Goal: Browse casually

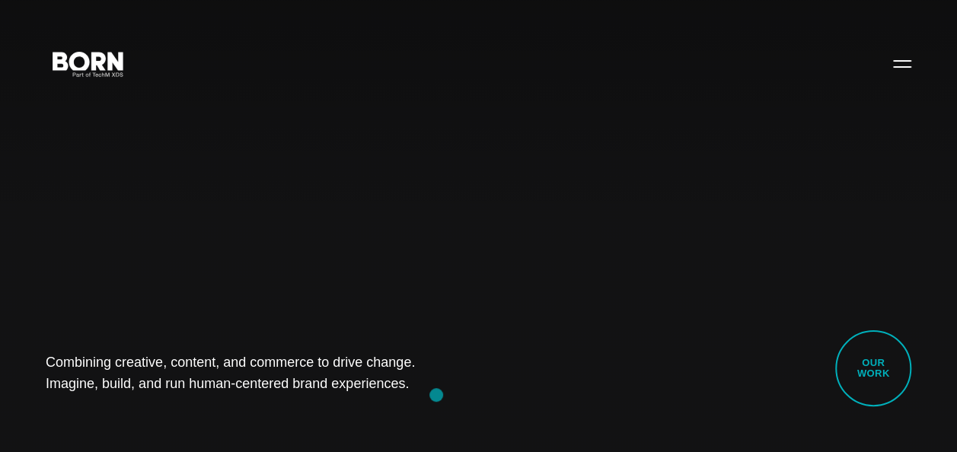
click at [436, 395] on div "Combining creative, content, and commerce to drive change. Imagine, build, and …" at bounding box center [478, 226] width 957 height 452
click at [237, 419] on div "Combining creative, content, and commerce to drive change. Imagine, build, and …" at bounding box center [478, 226] width 957 height 452
click at [100, 283] on div "Combining creative, content, and commerce to drive change. Imagine, build, and …" at bounding box center [478, 226] width 957 height 452
drag, startPoint x: 21, startPoint y: 350, endPoint x: 414, endPoint y: 434, distance: 401.8
click at [414, 434] on div "Combining creative, content, and commerce to drive change. Imagine, build, and …" at bounding box center [478, 226] width 957 height 452
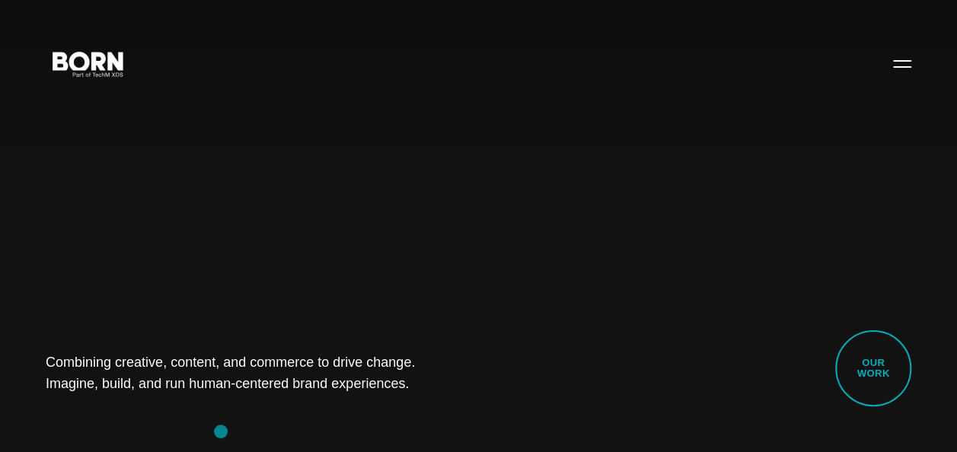
click at [221, 432] on div "Combining creative, content, and commerce to drive change. Imagine, build, and …" at bounding box center [478, 226] width 957 height 452
drag, startPoint x: 25, startPoint y: 356, endPoint x: 518, endPoint y: 391, distance: 494.0
click at [518, 391] on div "Combining creative, content, and commerce to drive change. Imagine, build, and …" at bounding box center [478, 226] width 957 height 452
click at [187, 410] on div "Combining creative, content, and commerce to drive change. Imagine, build, and …" at bounding box center [478, 226] width 957 height 452
drag, startPoint x: 3, startPoint y: 341, endPoint x: 419, endPoint y: 428, distance: 424.8
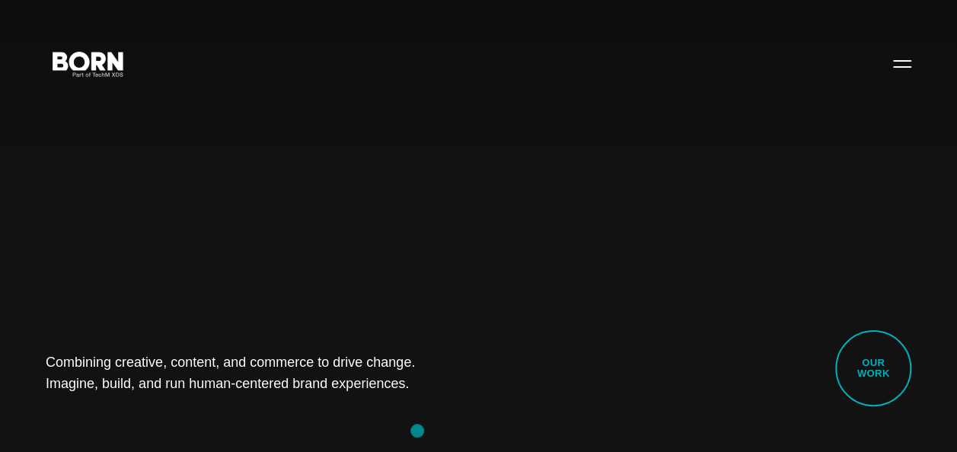
click at [419, 428] on div "Combining creative, content, and commerce to drive change. Imagine, build, and …" at bounding box center [478, 226] width 957 height 452
click at [215, 430] on div "Combining creative, content, and commerce to drive change. Imagine, build, and …" at bounding box center [478, 226] width 957 height 452
click at [536, 193] on div "Combining creative, content, and commerce to drive change. Imagine, build, and …" at bounding box center [478, 226] width 957 height 452
click at [152, 164] on div "Combining creative, content, and commerce to drive change. Imagine, build, and …" at bounding box center [478, 226] width 957 height 452
